Goal: Task Accomplishment & Management: Use online tool/utility

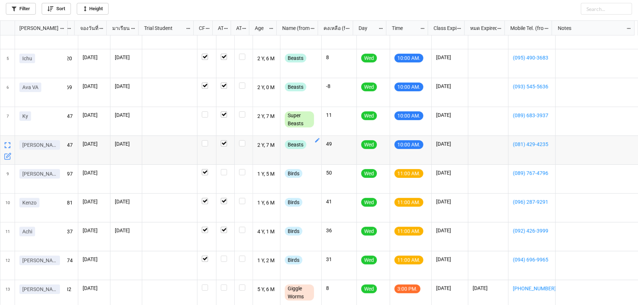
scroll to position [109, 0]
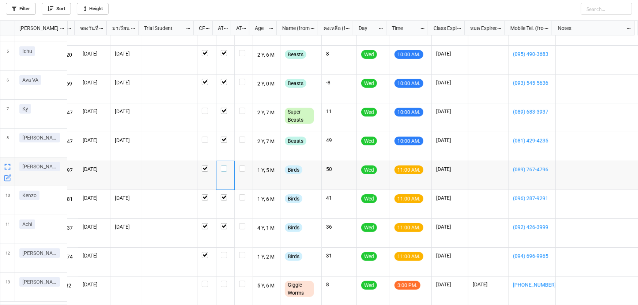
click at [221, 166] on label "grid" at bounding box center [225, 166] width 9 height 0
click at [221, 252] on label "grid" at bounding box center [225, 252] width 9 height 0
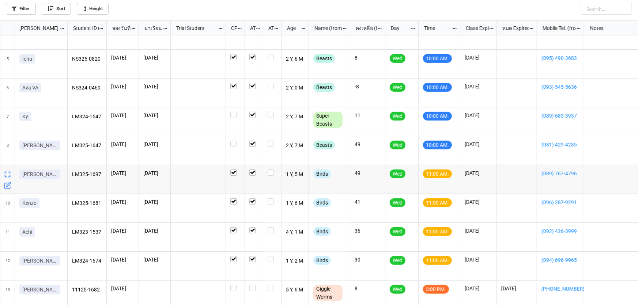
scroll to position [109, 0]
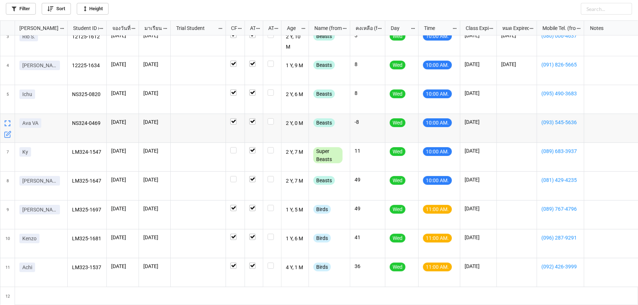
scroll to position [109, 0]
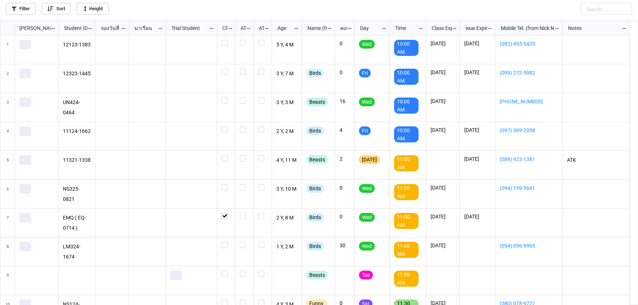
scroll to position [281, 633]
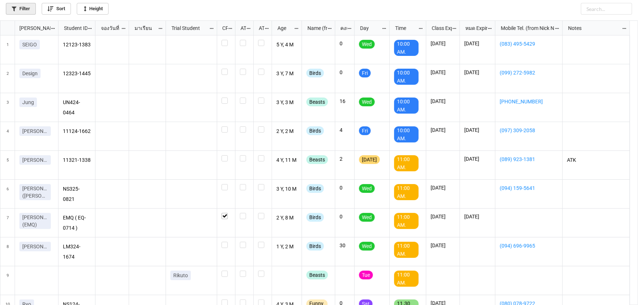
click at [24, 10] on link "Filter" at bounding box center [21, 9] width 30 height 12
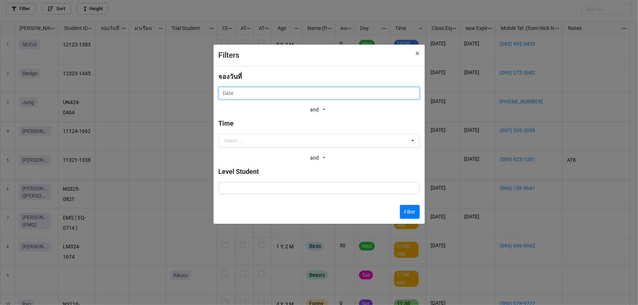
drag, startPoint x: 245, startPoint y: 91, endPoint x: 251, endPoint y: 100, distance: 11.3
click at [245, 91] on input "text" at bounding box center [319, 93] width 201 height 12
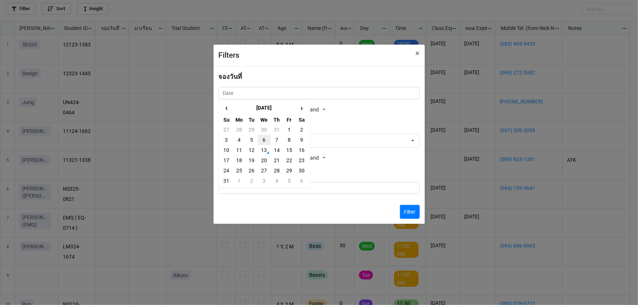
click at [262, 139] on td "6" at bounding box center [264, 140] width 12 height 10
type input "[DATE]"
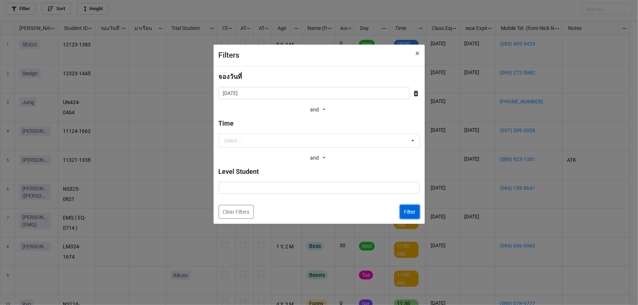
click at [408, 211] on button "Filter" at bounding box center [410, 212] width 20 height 14
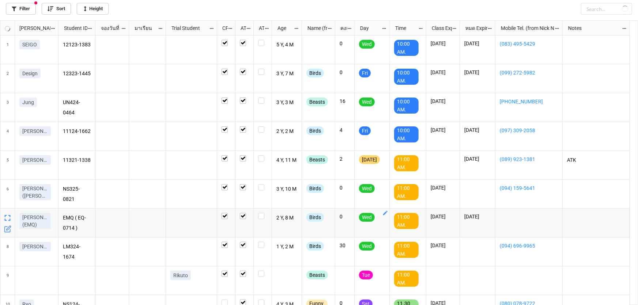
checkbox input "true"
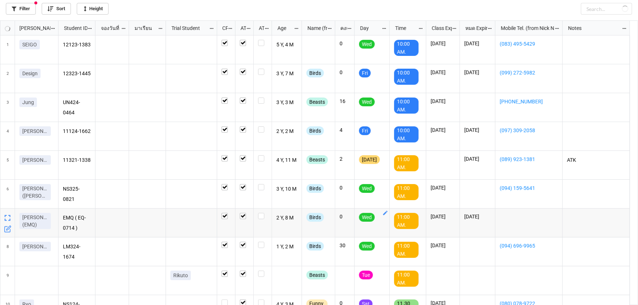
checkbox input "true"
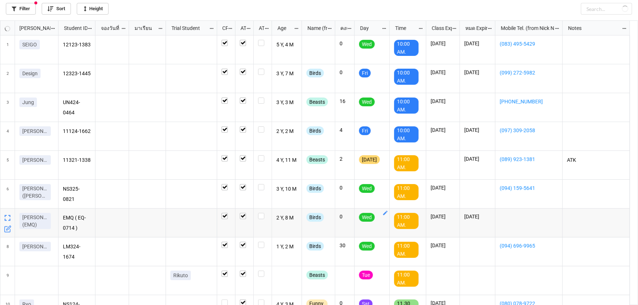
checkbox input "true"
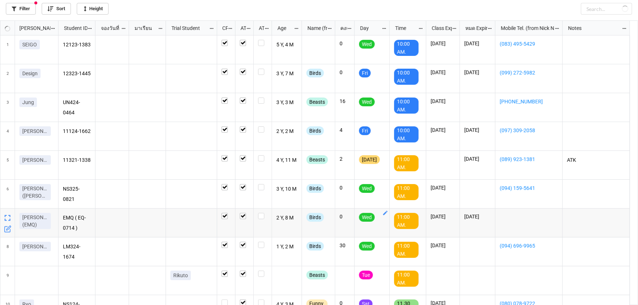
checkbox input "true"
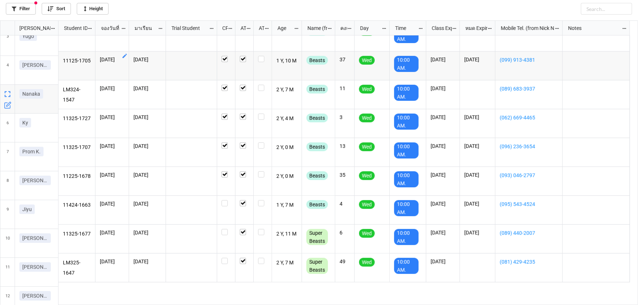
scroll to position [0, 0]
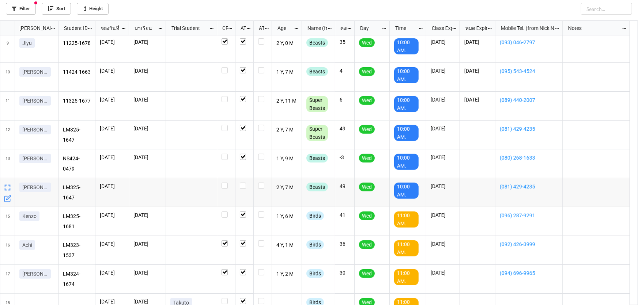
click at [7, 198] on icon "grid" at bounding box center [8, 198] width 4 height 4
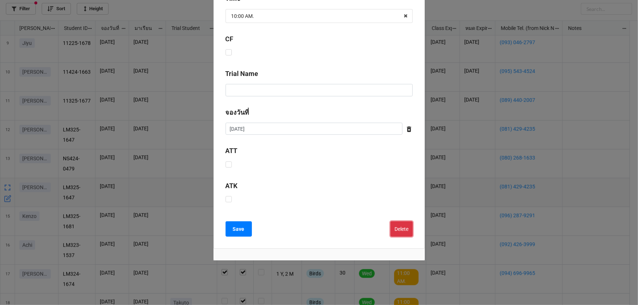
click at [403, 226] on button "Delete" at bounding box center [401, 228] width 22 height 15
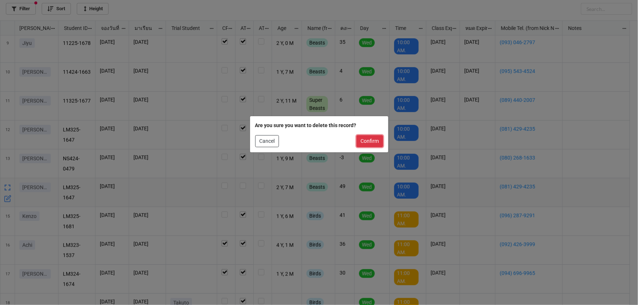
click at [375, 141] on button "Confirm" at bounding box center [369, 141] width 27 height 12
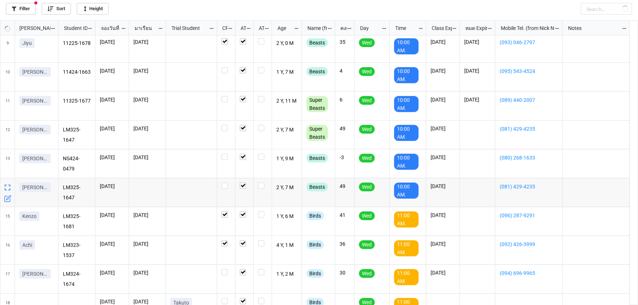
checkbox input "true"
checkbox input "false"
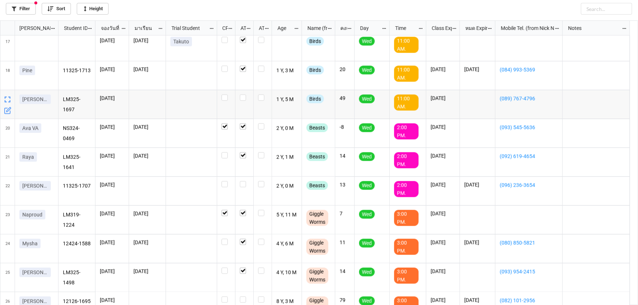
click at [5, 111] on icon "grid" at bounding box center [7, 110] width 7 height 7
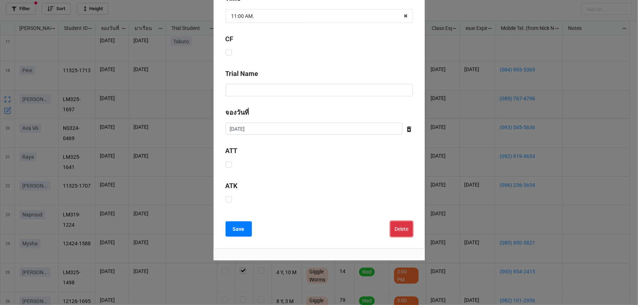
click at [402, 228] on button "Delete" at bounding box center [401, 228] width 22 height 15
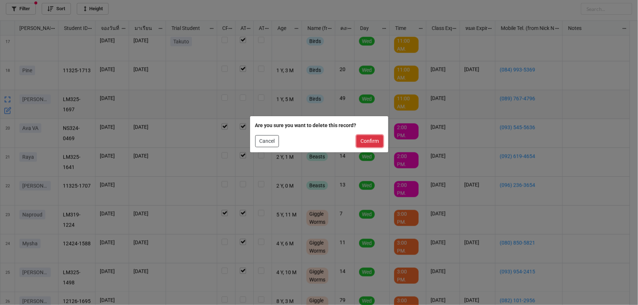
click at [370, 138] on button "Confirm" at bounding box center [369, 141] width 27 height 12
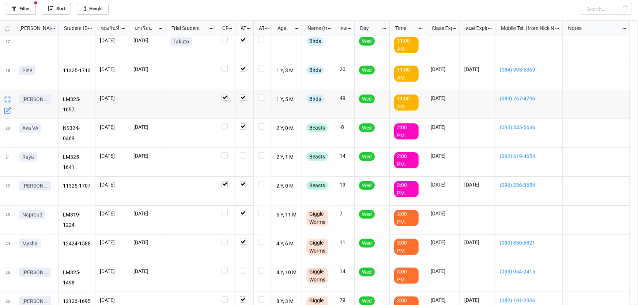
checkbox input "true"
checkbox input "false"
checkbox input "true"
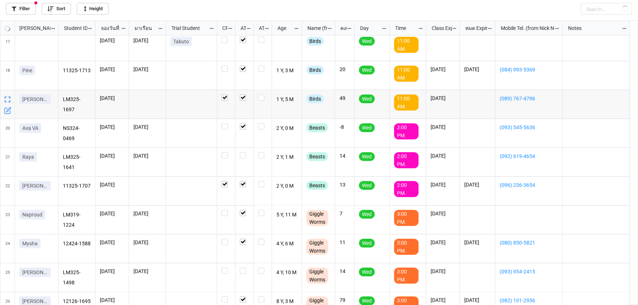
checkbox input "true"
checkbox input "false"
checkbox input "true"
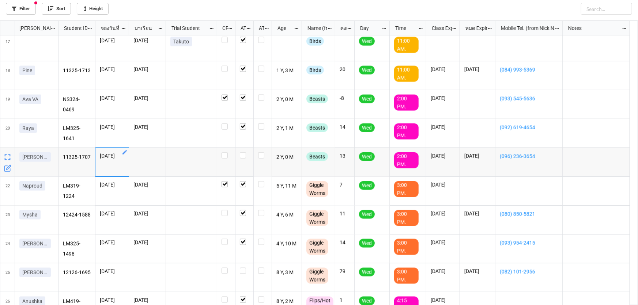
click at [122, 153] on icon "grid" at bounding box center [125, 152] width 6 height 6
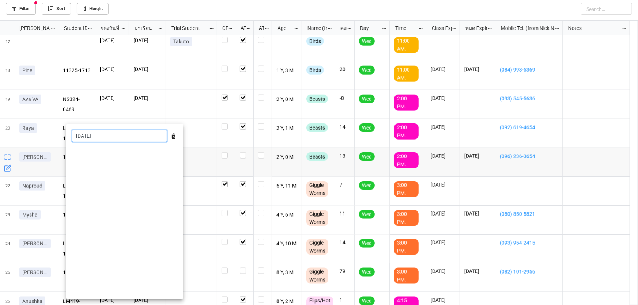
click at [140, 138] on input "6/8/2025" at bounding box center [119, 136] width 95 height 12
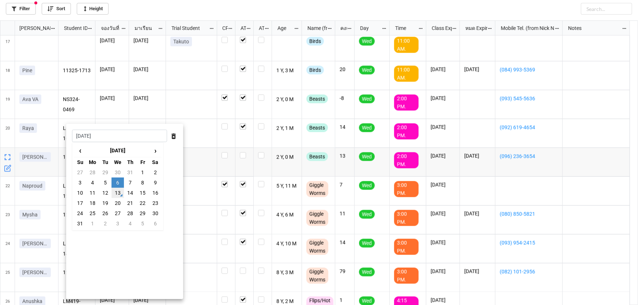
click at [116, 194] on td "13" at bounding box center [117, 193] width 12 height 10
type input "13/8/2025"
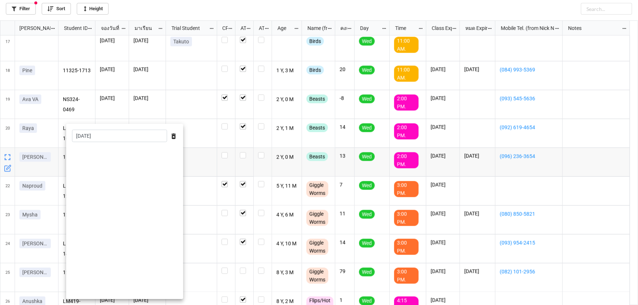
click at [196, 141] on div at bounding box center [319, 152] width 638 height 305
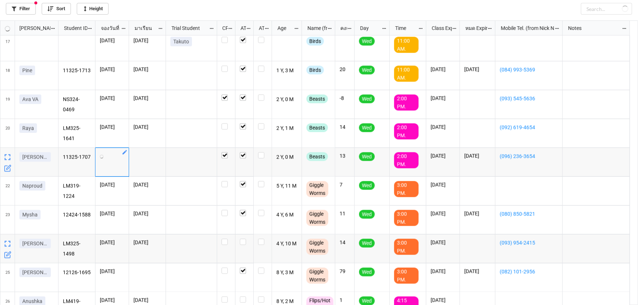
checkbox input "true"
checkbox input "false"
checkbox input "true"
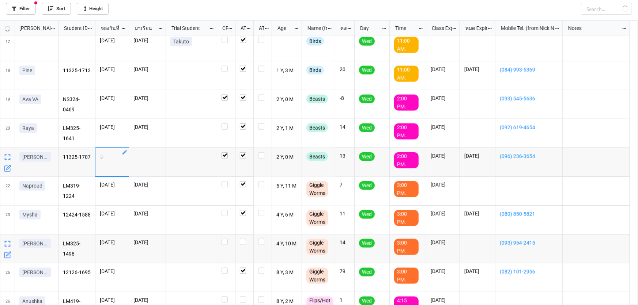
checkbox input "false"
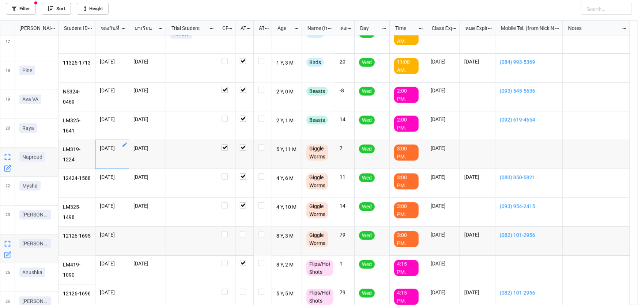
scroll to position [480, 0]
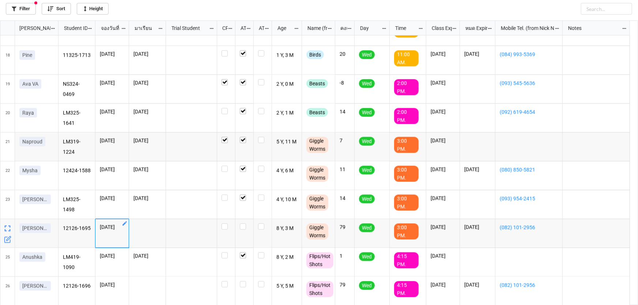
click at [123, 225] on icon "grid" at bounding box center [124, 223] width 4 height 4
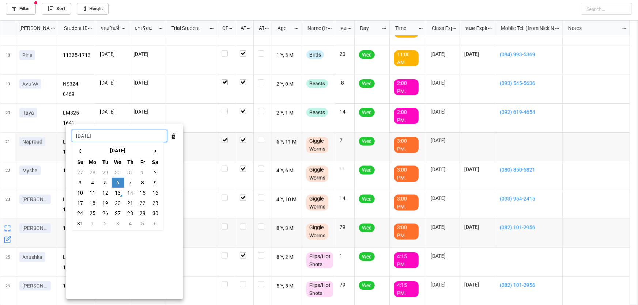
click at [137, 133] on input "6/8/2025" at bounding box center [119, 136] width 95 height 12
click at [117, 192] on td "13" at bounding box center [117, 193] width 12 height 10
type input "13/8/2025"
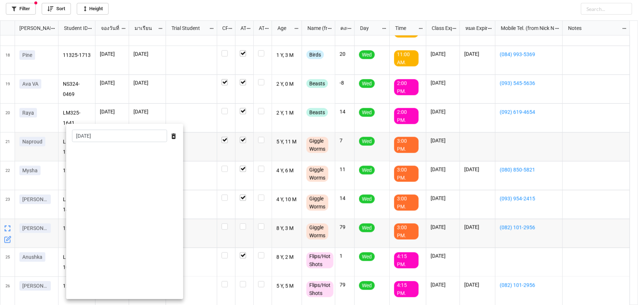
click at [206, 186] on div at bounding box center [319, 152] width 638 height 305
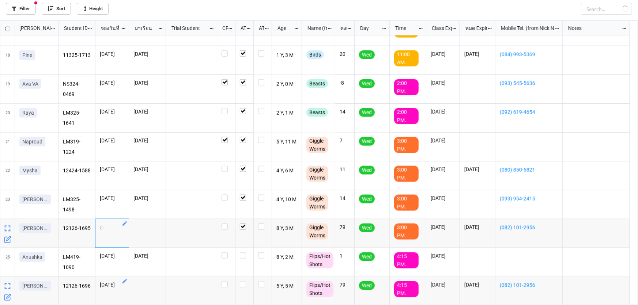
checkbox input "true"
checkbox input "false"
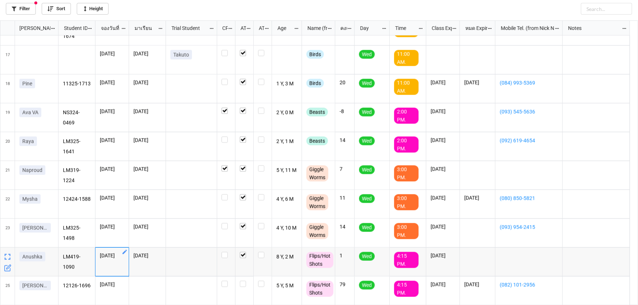
scroll to position [452, 0]
click at [124, 281] on icon "grid" at bounding box center [125, 281] width 6 height 6
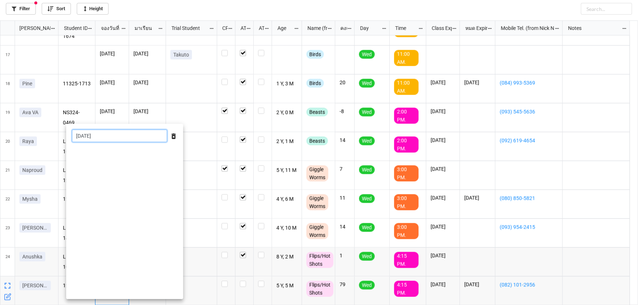
click at [125, 136] on input "6/8/2025" at bounding box center [119, 136] width 95 height 12
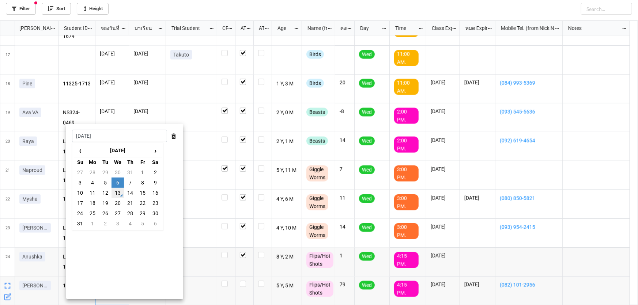
click at [118, 194] on td "13" at bounding box center [117, 193] width 12 height 10
type input "13/8/2025"
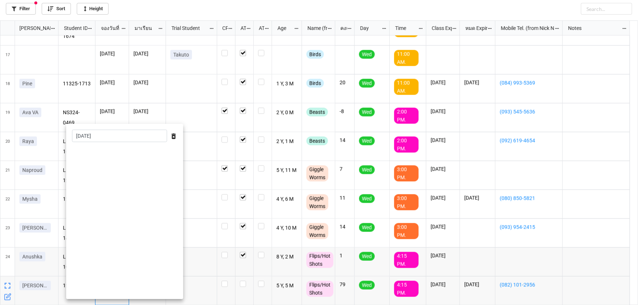
click at [205, 215] on div at bounding box center [319, 152] width 638 height 305
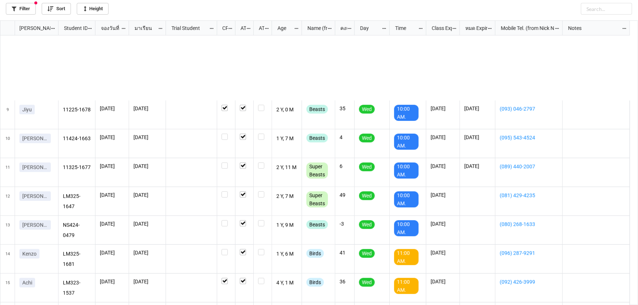
scroll to position [332, 0]
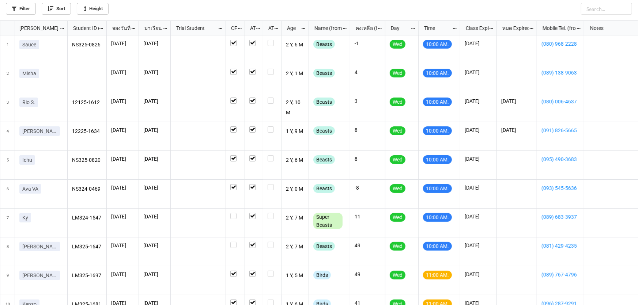
scroll to position [4, 4]
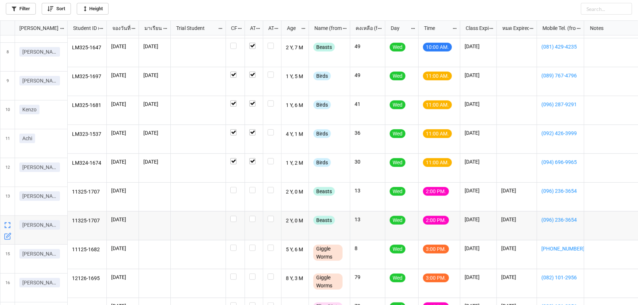
scroll to position [199, 0]
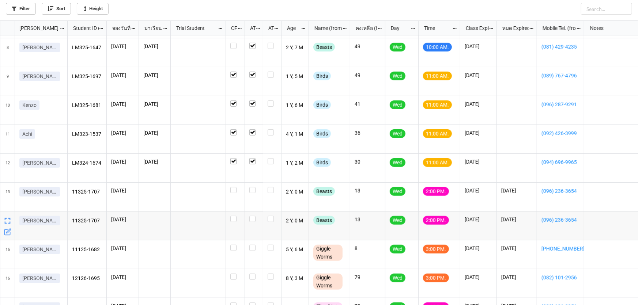
click at [4, 234] on icon "grid" at bounding box center [6, 231] width 5 height 5
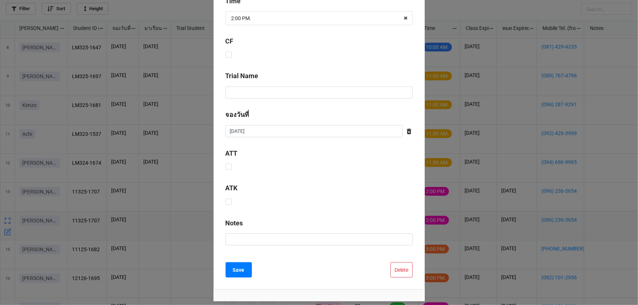
scroll to position [296, 0]
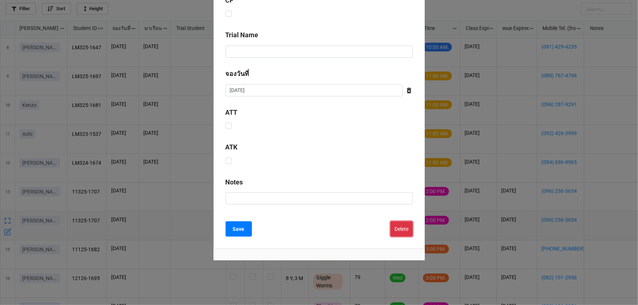
click at [396, 227] on button "Delete" at bounding box center [401, 228] width 22 height 15
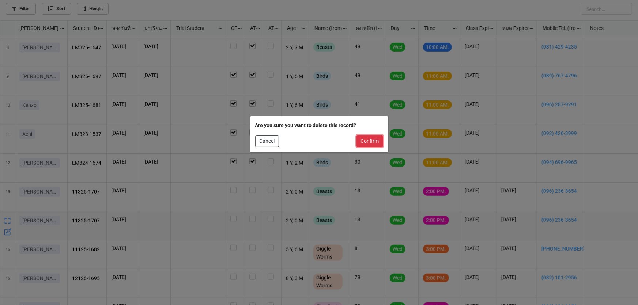
click at [368, 141] on button "Confirm" at bounding box center [369, 141] width 27 height 12
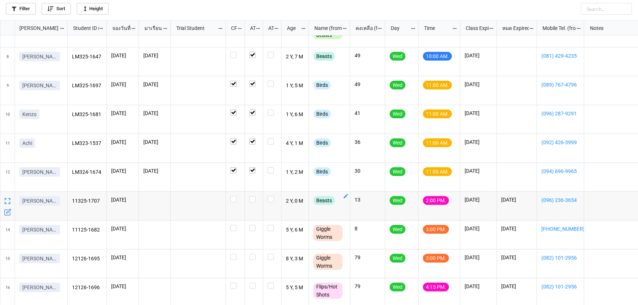
scroll to position [195, 0]
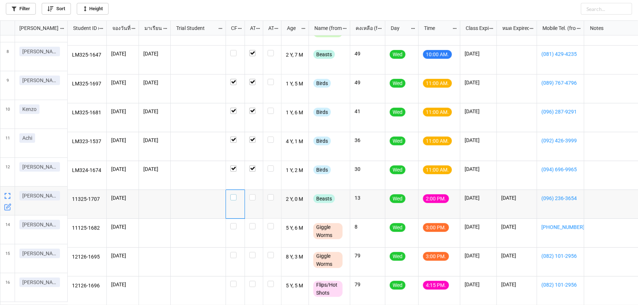
click at [233, 194] on label "grid" at bounding box center [235, 194] width 10 height 0
click at [232, 252] on label "grid" at bounding box center [235, 252] width 10 height 0
click at [229, 281] on div "grid" at bounding box center [235, 291] width 19 height 29
click at [231, 223] on label "grid" at bounding box center [235, 223] width 10 height 0
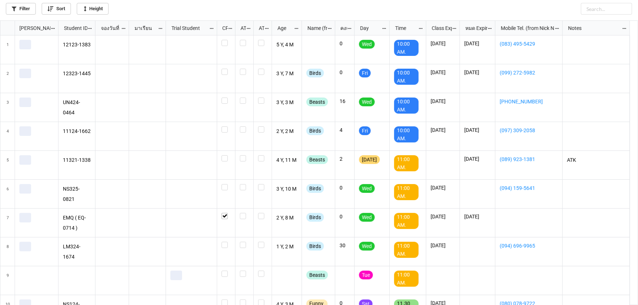
scroll to position [281, 633]
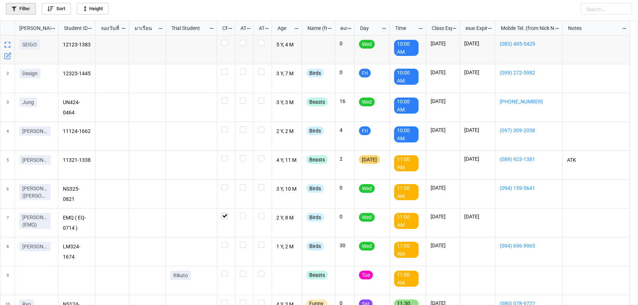
click at [24, 7] on link "Filter" at bounding box center [21, 9] width 30 height 12
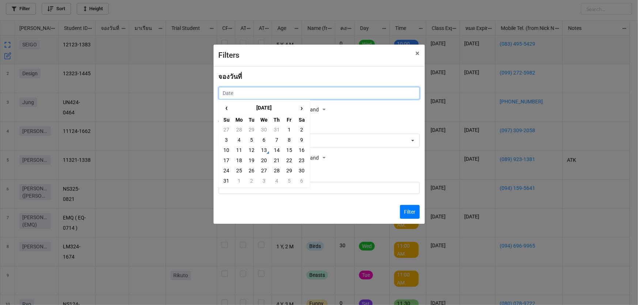
click at [251, 91] on input "text" at bounding box center [319, 93] width 201 height 12
click at [301, 140] on td "9" at bounding box center [301, 140] width 12 height 10
type input "[DATE]"
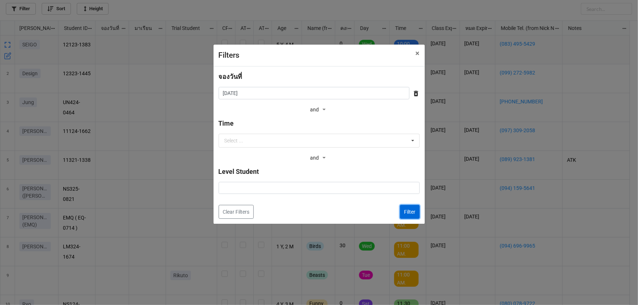
drag, startPoint x: 411, startPoint y: 212, endPoint x: 406, endPoint y: 205, distance: 9.1
click at [412, 212] on button "Filter" at bounding box center [410, 212] width 20 height 14
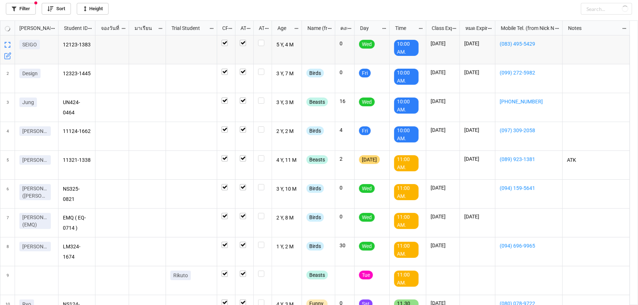
checkbox input "true"
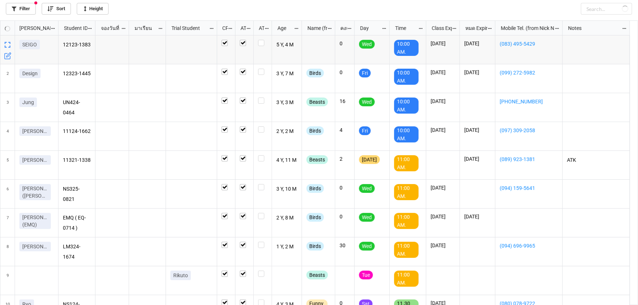
checkbox input "true"
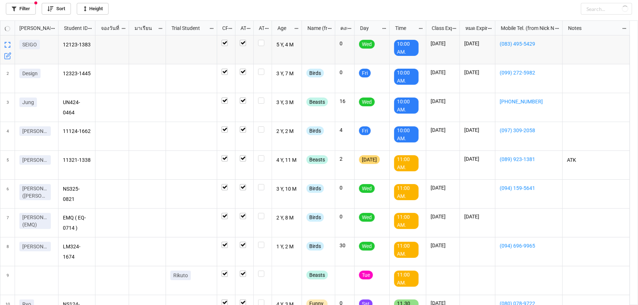
checkbox input "true"
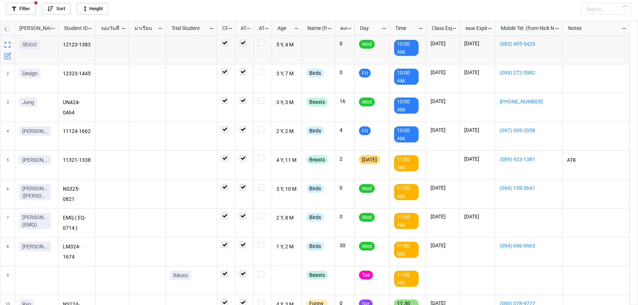
checkbox input "true"
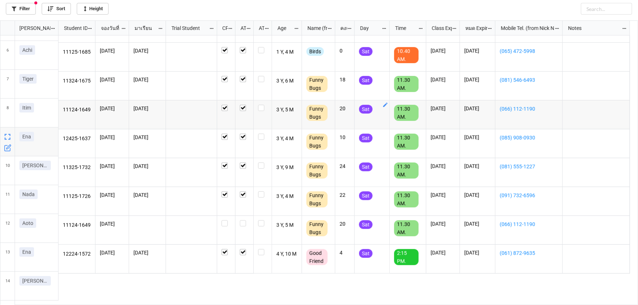
scroll to position [166, 0]
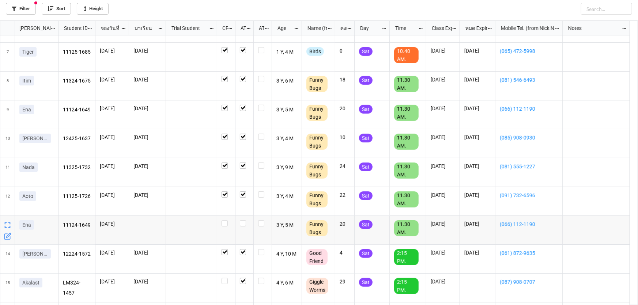
click at [7, 238] on icon "grid" at bounding box center [7, 236] width 7 height 7
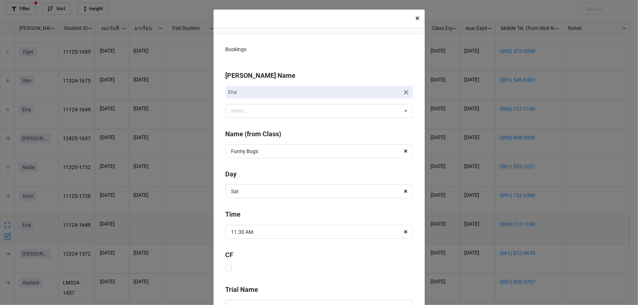
click at [415, 17] on span "×" at bounding box center [417, 18] width 4 height 9
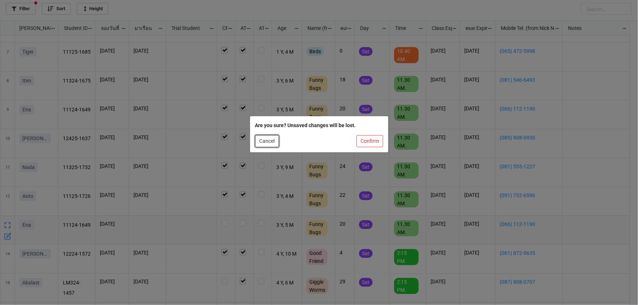
drag, startPoint x: 263, startPoint y: 142, endPoint x: 255, endPoint y: 146, distance: 9.8
click at [263, 142] on button "Cancel" at bounding box center [267, 141] width 24 height 12
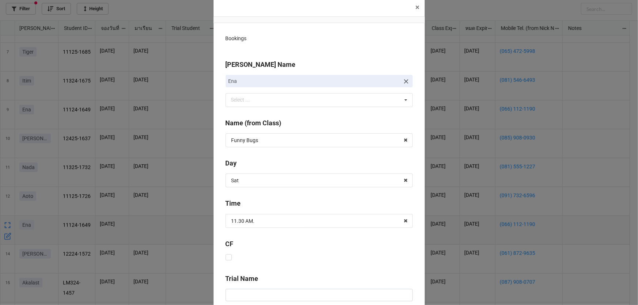
scroll to position [0, 0]
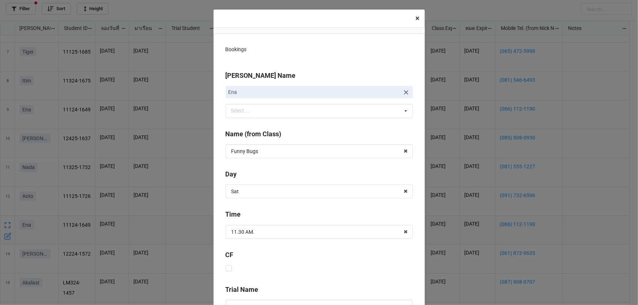
click at [415, 18] on span "×" at bounding box center [417, 18] width 4 height 9
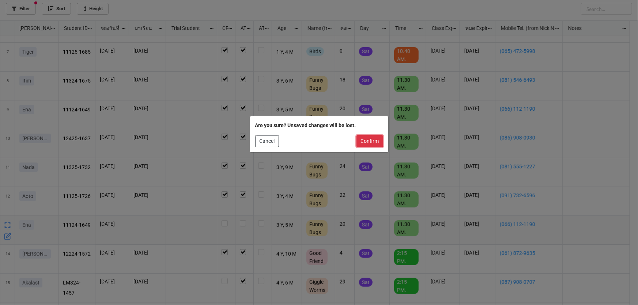
click at [369, 141] on button "Confirm" at bounding box center [369, 141] width 27 height 12
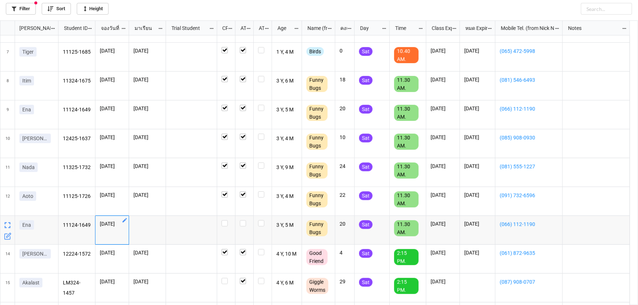
click at [124, 221] on icon "grid" at bounding box center [124, 220] width 4 height 4
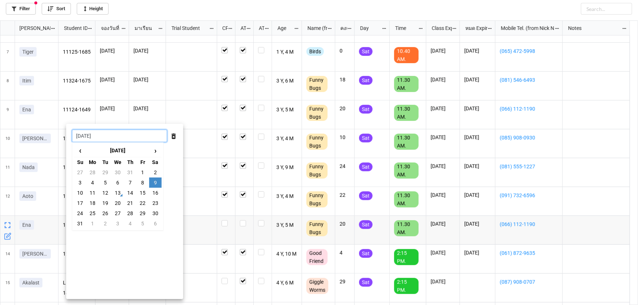
click at [126, 139] on input "[DATE]" at bounding box center [119, 136] width 95 height 12
click at [153, 193] on td "16" at bounding box center [155, 193] width 12 height 10
type input "[DATE]"
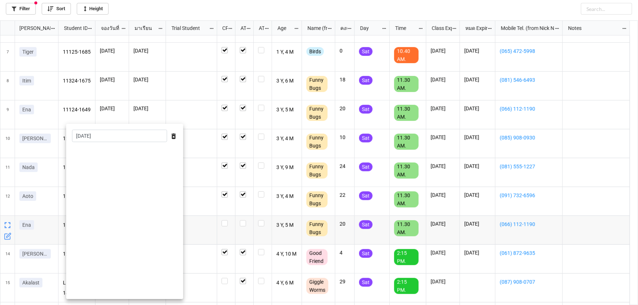
click at [187, 109] on div at bounding box center [319, 152] width 638 height 305
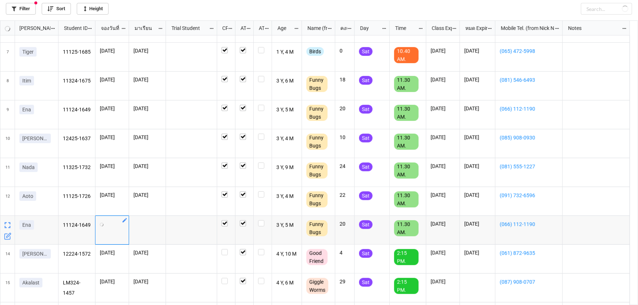
checkbox input "true"
checkbox input "false"
checkbox input "true"
